Goal: Book appointment/travel/reservation

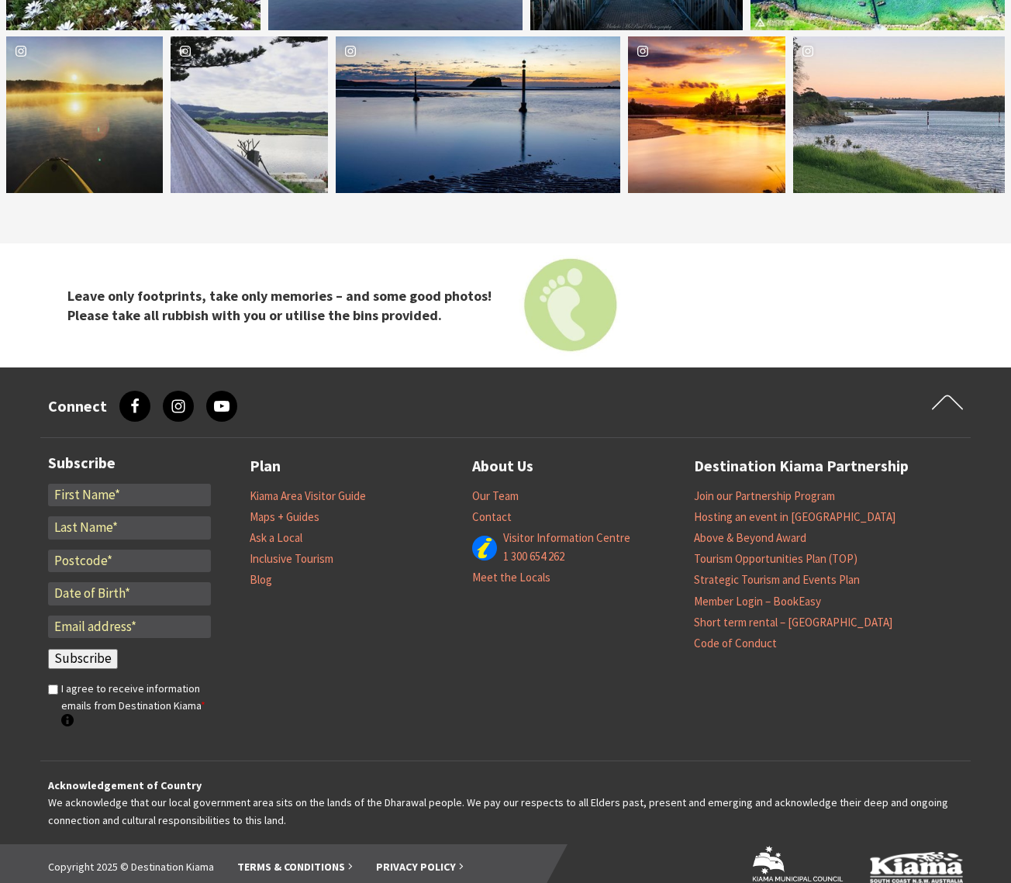
scroll to position [2509, 0]
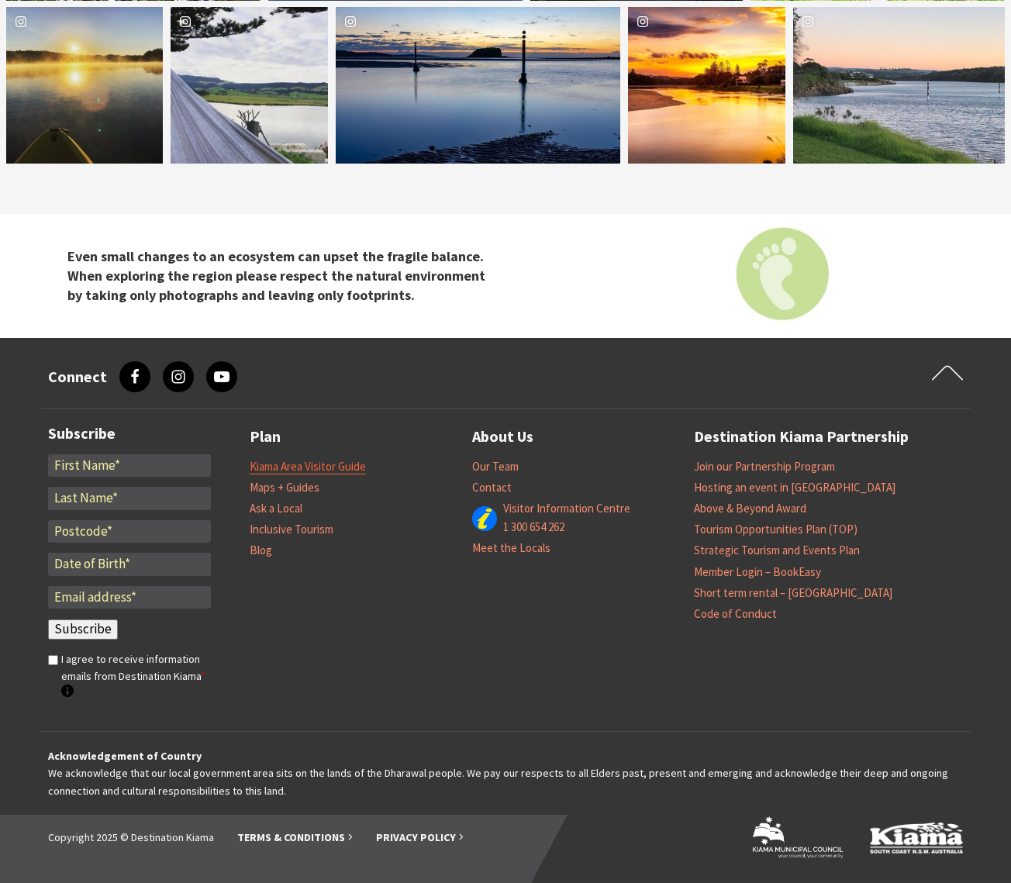
click at [300, 463] on link "Kiama Area Visitor Guide" at bounding box center [308, 467] width 116 height 16
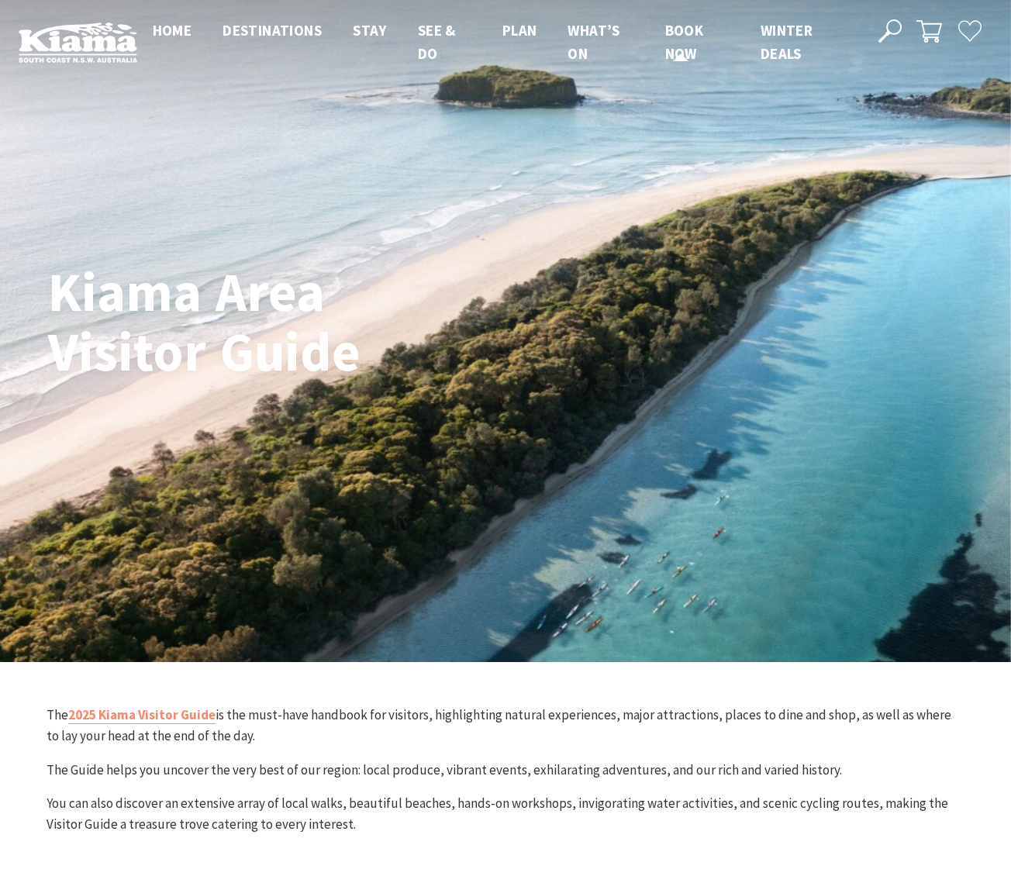
click at [677, 36] on span "Book now" at bounding box center [684, 42] width 39 height 42
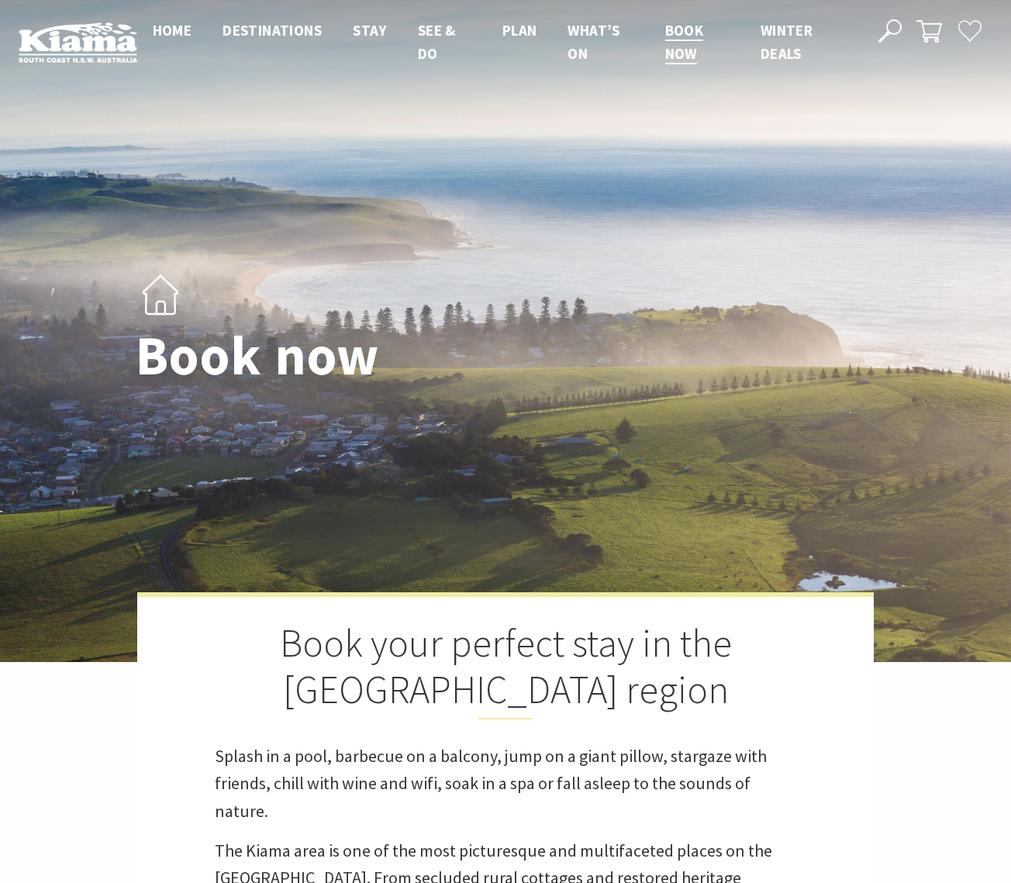
select select "3"
select select "2"
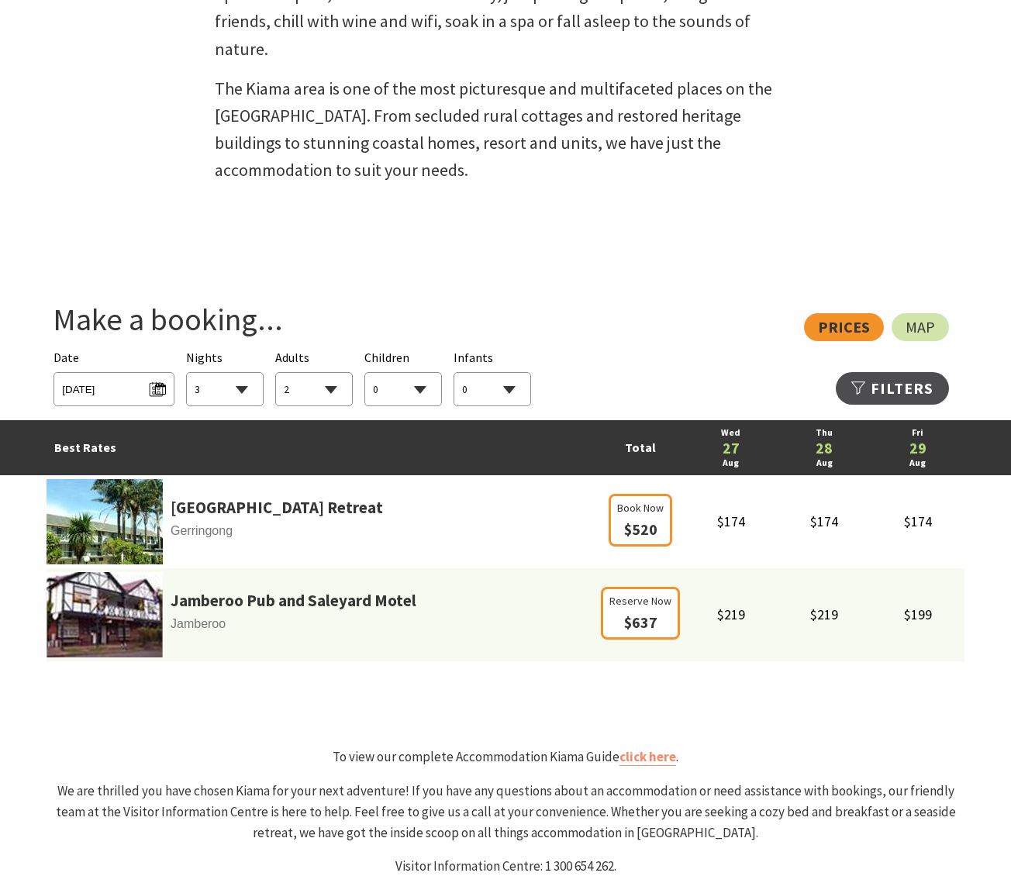
scroll to position [543, 0]
